Goal: Transaction & Acquisition: Download file/media

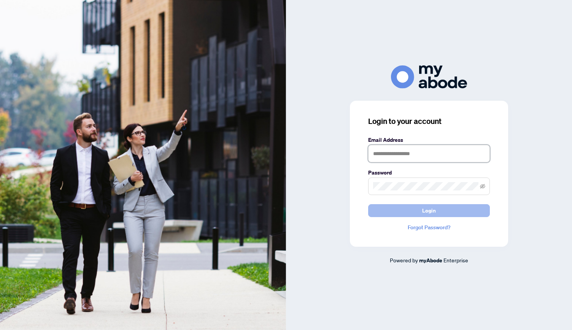
type input "**********"
click at [419, 209] on button "Login" at bounding box center [429, 210] width 122 height 13
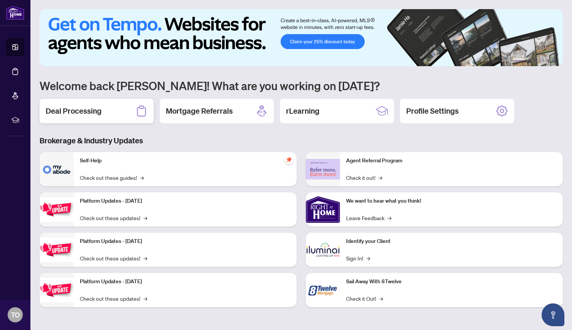
click at [117, 112] on div "Deal Processing" at bounding box center [97, 111] width 114 height 24
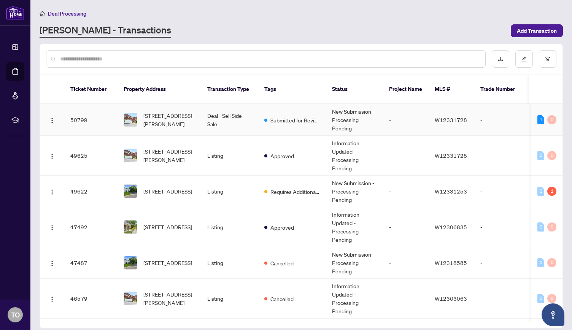
click at [211, 114] on td "Deal - Sell Side Sale" at bounding box center [229, 120] width 57 height 32
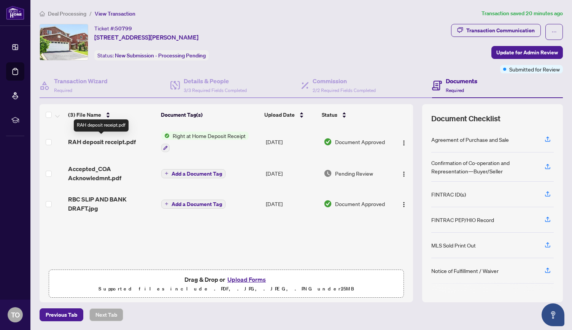
click at [115, 138] on span "RAH deposit receipt.pdf" at bounding box center [102, 141] width 68 height 9
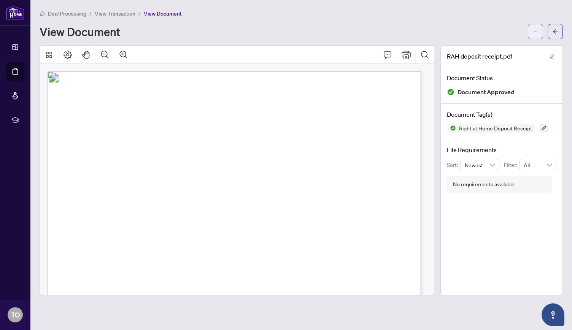
click at [537, 31] on icon "ellipsis" at bounding box center [535, 31] width 5 height 5
click at [488, 46] on span "Download" at bounding box center [508, 48] width 58 height 8
